Goal: Task Accomplishment & Management: Manage account settings

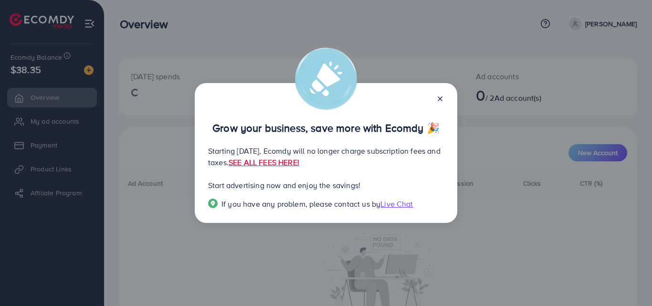
click at [439, 98] on icon at bounding box center [441, 99] width 8 height 8
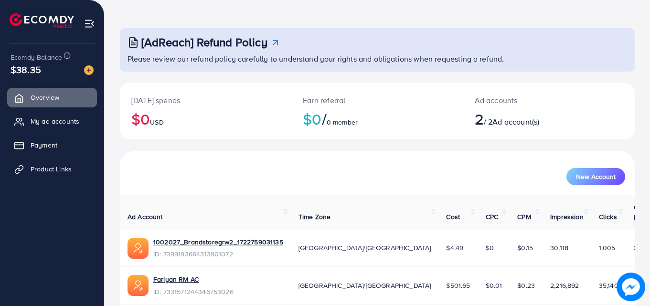
scroll to position [60, 0]
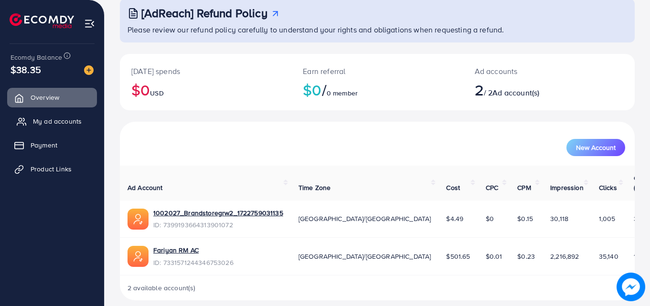
click at [65, 121] on span "My ad accounts" at bounding box center [57, 122] width 49 height 10
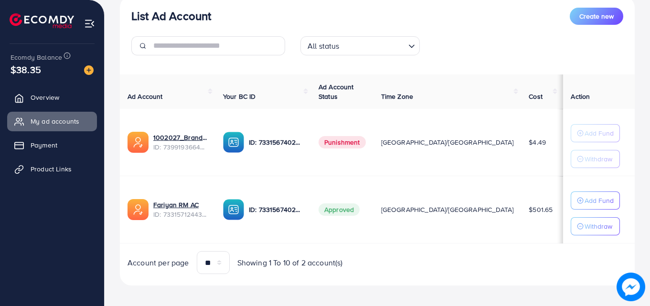
scroll to position [125, 0]
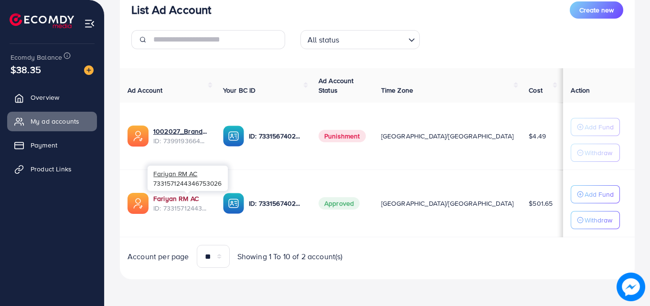
click at [168, 201] on link "Fariyan RM AC" at bounding box center [175, 199] width 45 height 10
